Goal: Information Seeking & Learning: Find specific fact

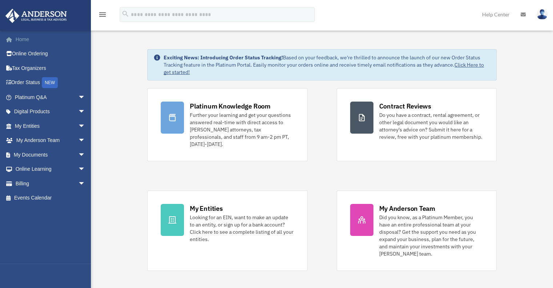
click at [23, 39] on link "Home" at bounding box center [50, 39] width 91 height 15
click at [78, 95] on span "arrow_drop_down" at bounding box center [85, 97] width 15 height 15
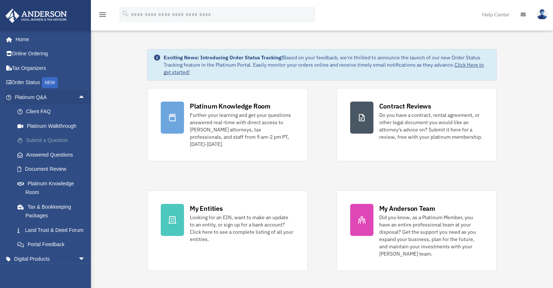
click at [45, 138] on link "Submit a Question" at bounding box center [53, 140] width 86 height 15
click at [44, 155] on link "Answered Questions" at bounding box center [53, 154] width 86 height 15
click at [43, 153] on link "Answered Questions" at bounding box center [53, 154] width 86 height 15
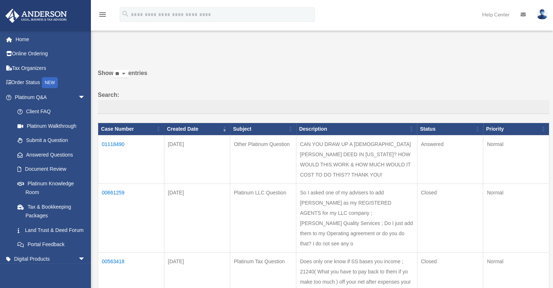
click at [115, 142] on td "01118490" at bounding box center [131, 159] width 66 height 48
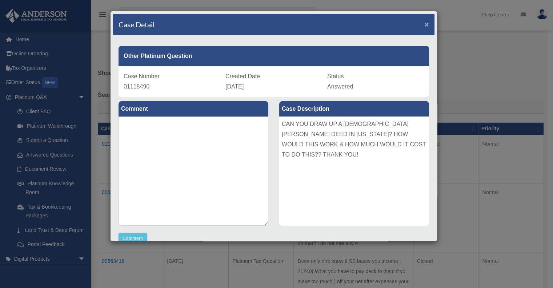
click at [425, 23] on span "×" at bounding box center [427, 24] width 5 height 8
